Goal: Find specific page/section

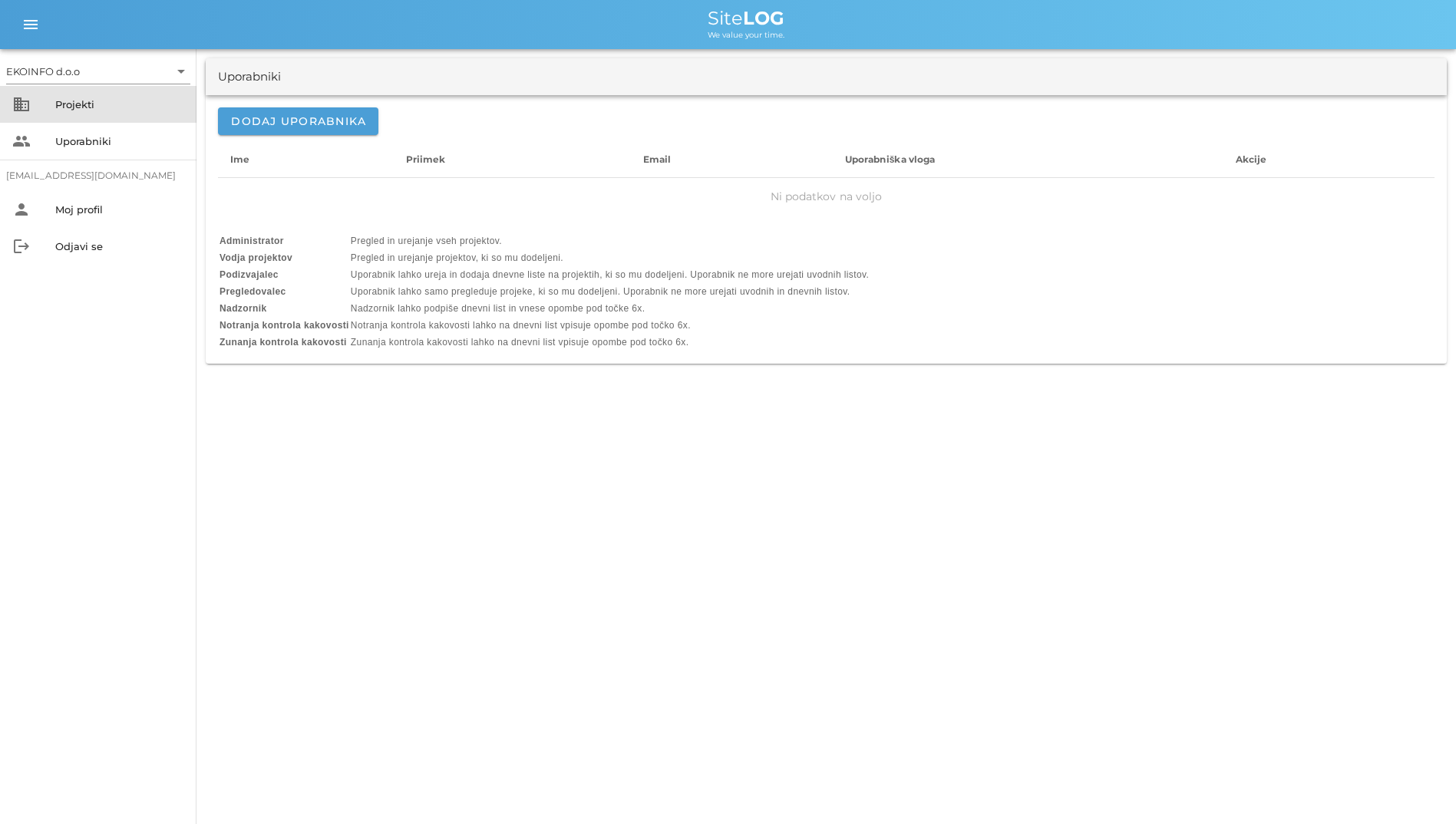
click at [56, 99] on div "Projekti" at bounding box center [119, 105] width 129 height 12
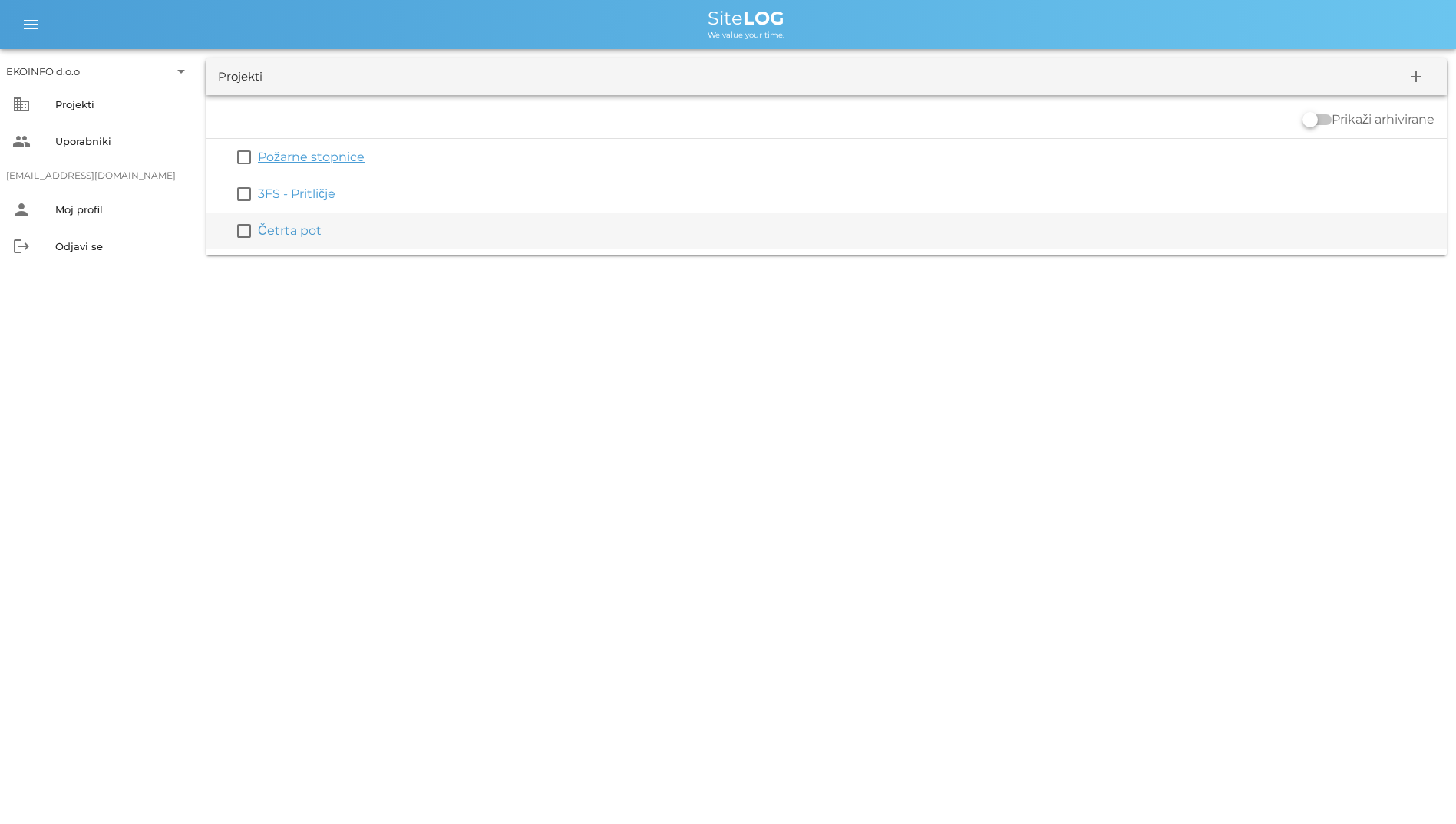
click at [279, 231] on link "Četrta pot" at bounding box center [289, 230] width 64 height 15
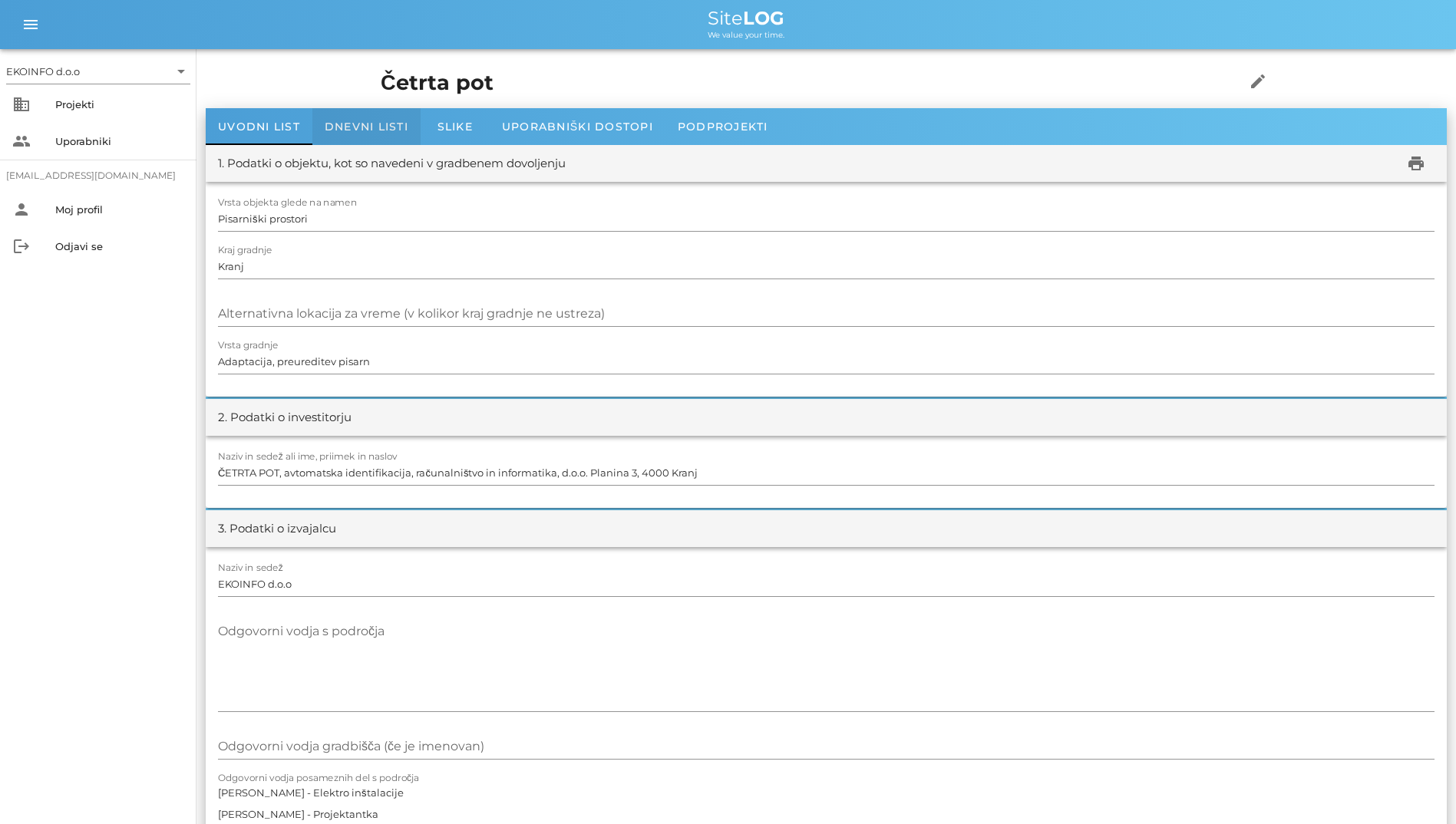
click at [352, 117] on div "Dnevni listi" at bounding box center [366, 126] width 108 height 37
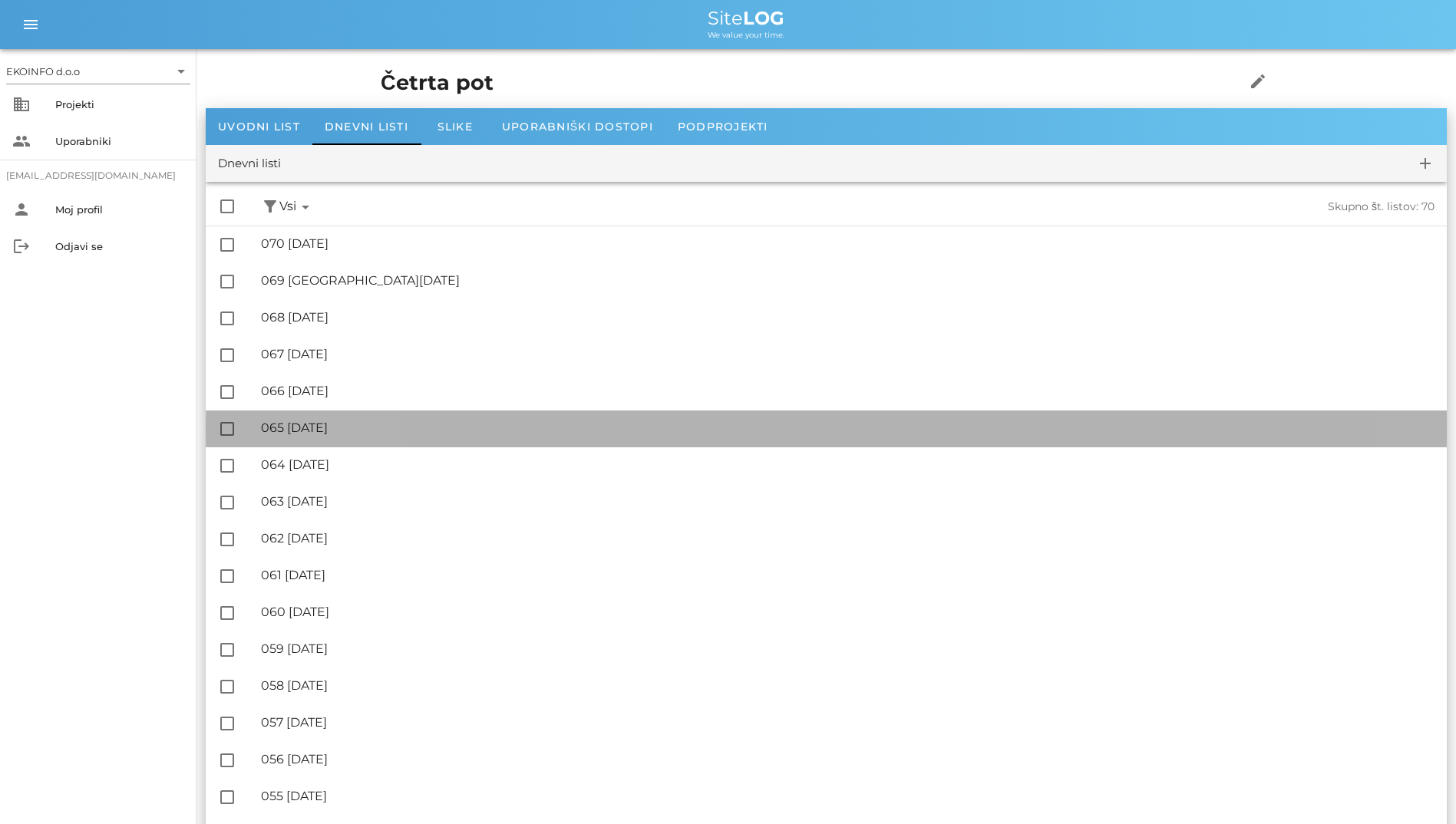
click at [342, 423] on div "🔏 065 [DATE]" at bounding box center [847, 428] width 1174 height 15
